Goal: Information Seeking & Learning: Learn about a topic

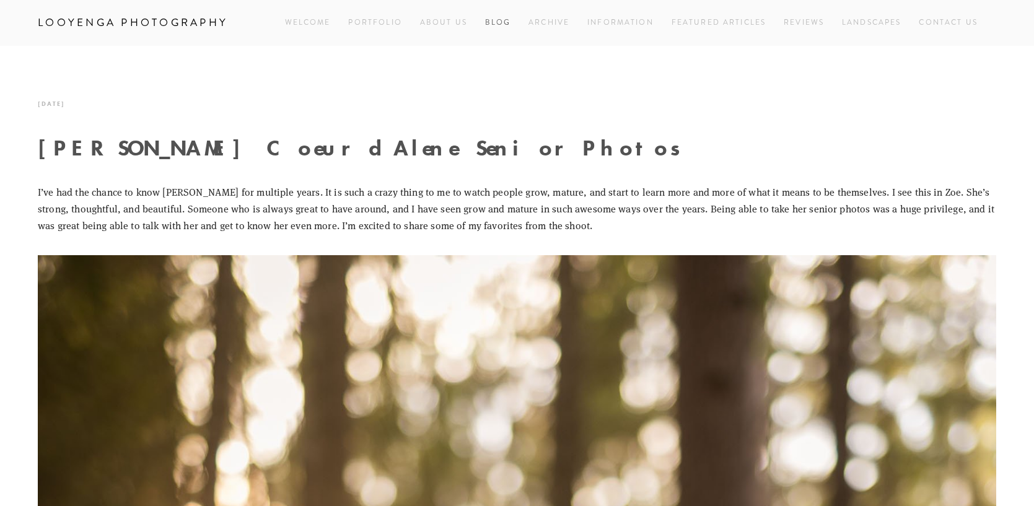
click at [500, 20] on link "Blog" at bounding box center [498, 22] width 26 height 17
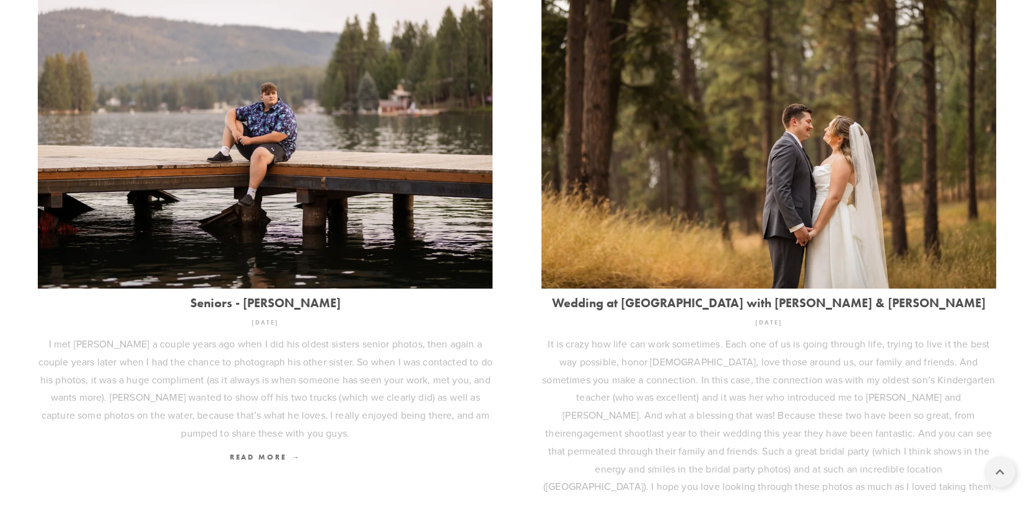
scroll to position [422, 0]
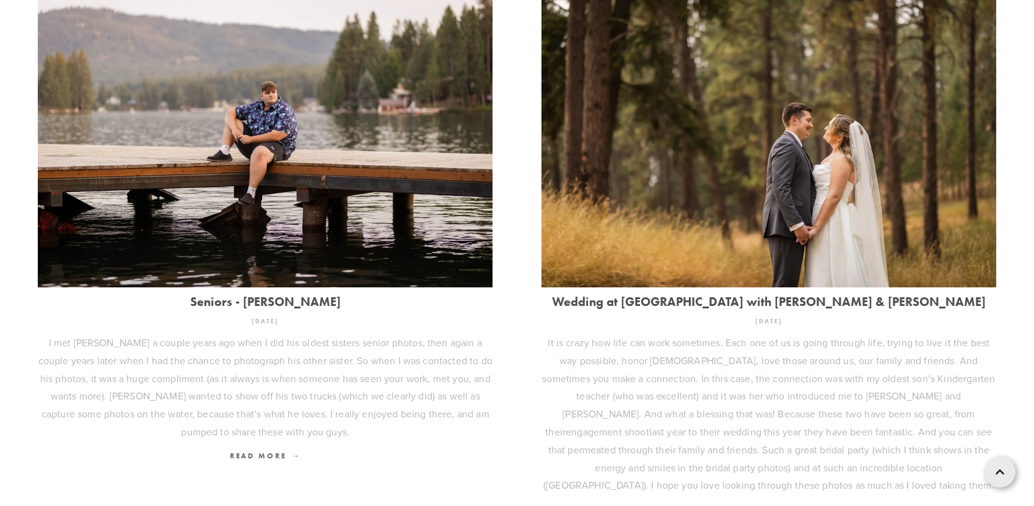
click at [162, 448] on link "Read More" at bounding box center [265, 456] width 455 height 18
click at [161, 429] on p "I met [PERSON_NAME] a couple years ago when I did his oldest sisters senior pho…" at bounding box center [265, 387] width 455 height 107
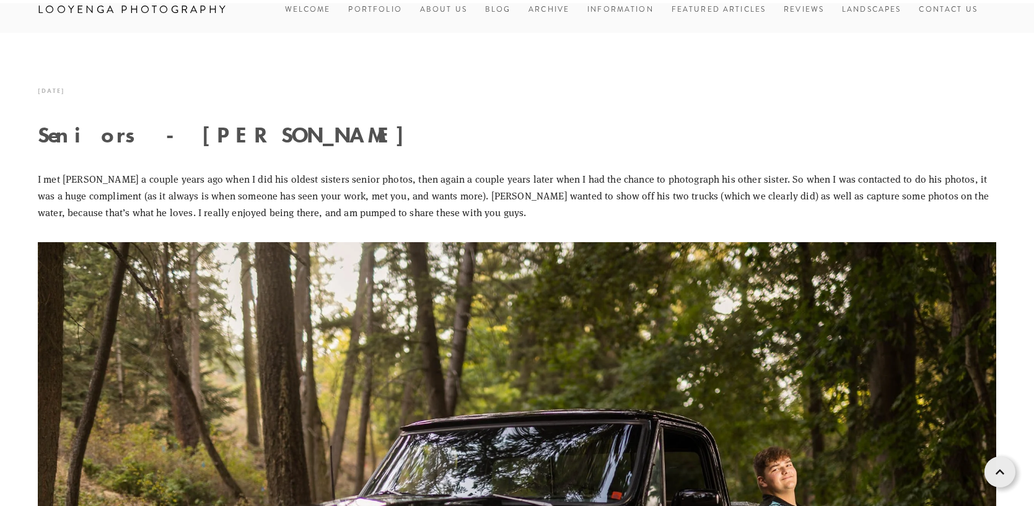
scroll to position [120, 0]
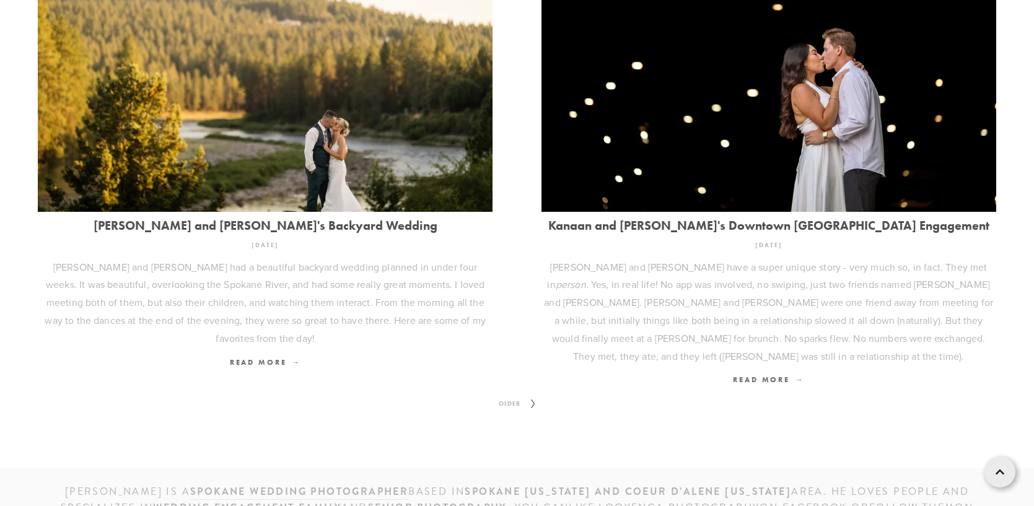
scroll to position [1729, 0]
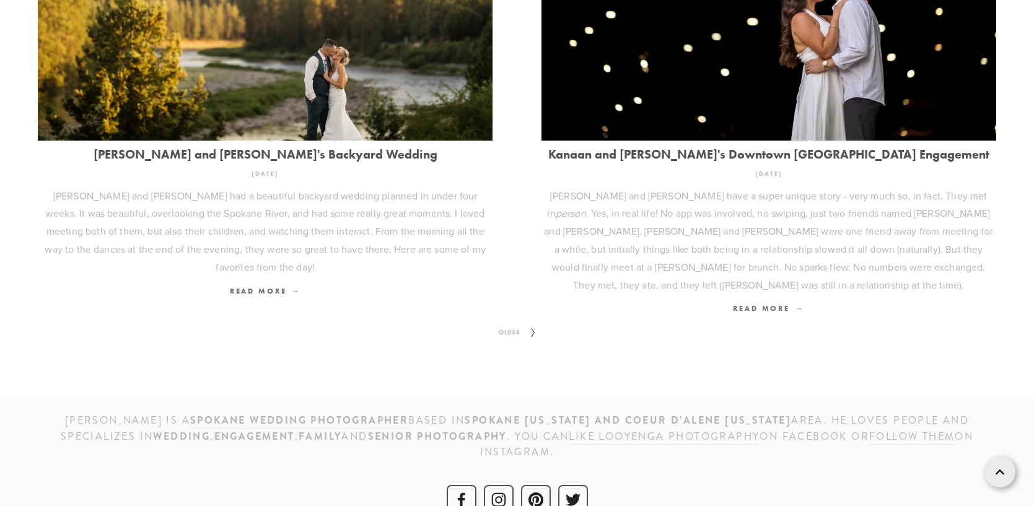
click at [502, 324] on span "Older" at bounding box center [510, 332] width 32 height 16
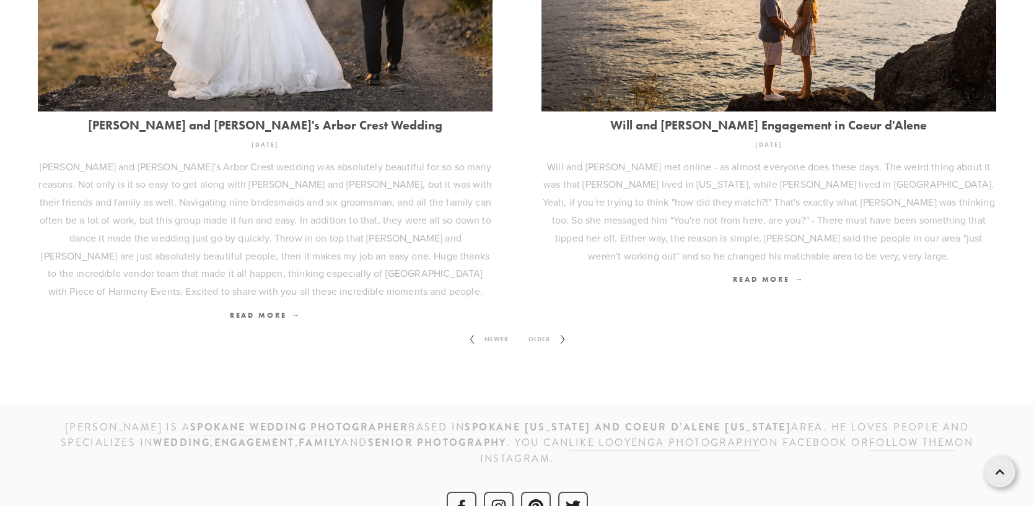
scroll to position [1676, 0]
